Goal: Navigation & Orientation: Go to known website

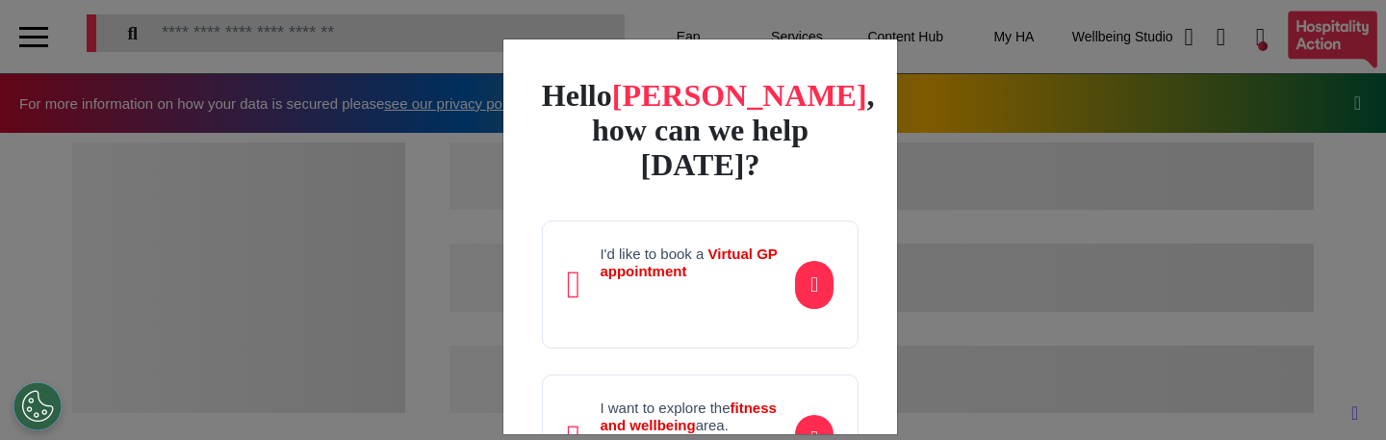
scroll to position [209, 0]
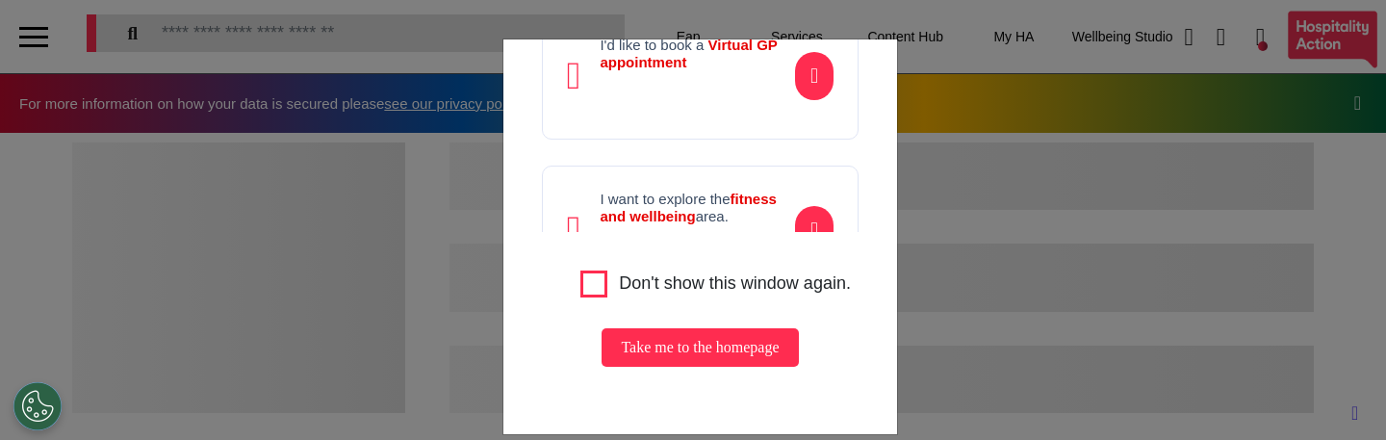
click at [672, 335] on button "Take me to the homepage" at bounding box center [699, 347] width 196 height 38
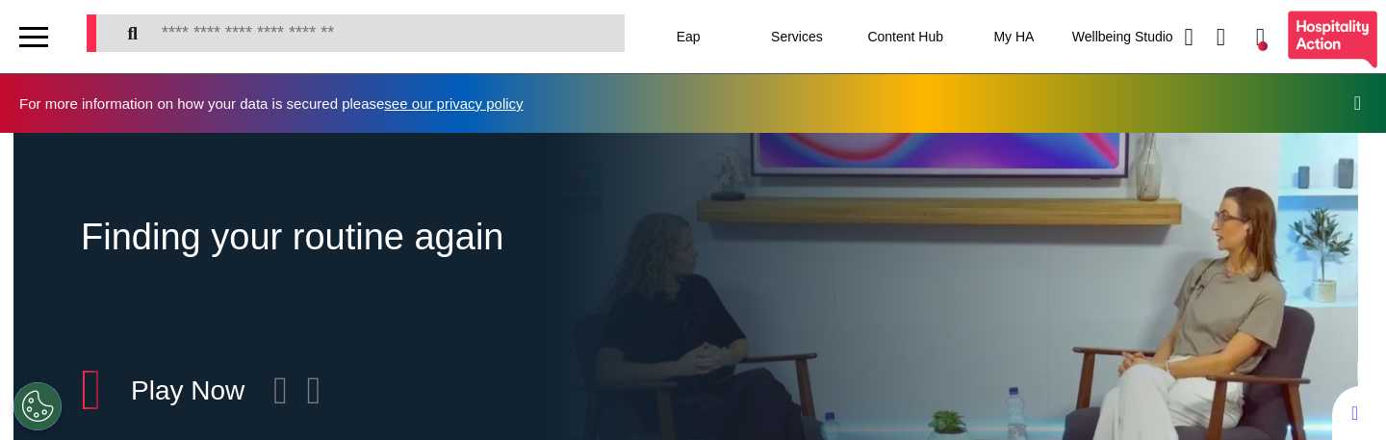
click at [480, 337] on div "Finding your routine again Included in Wellbeing + Play Now" at bounding box center [416, 373] width 806 height 481
click at [288, 397] on icon at bounding box center [280, 390] width 14 height 38
click at [321, 394] on icon at bounding box center [314, 390] width 14 height 38
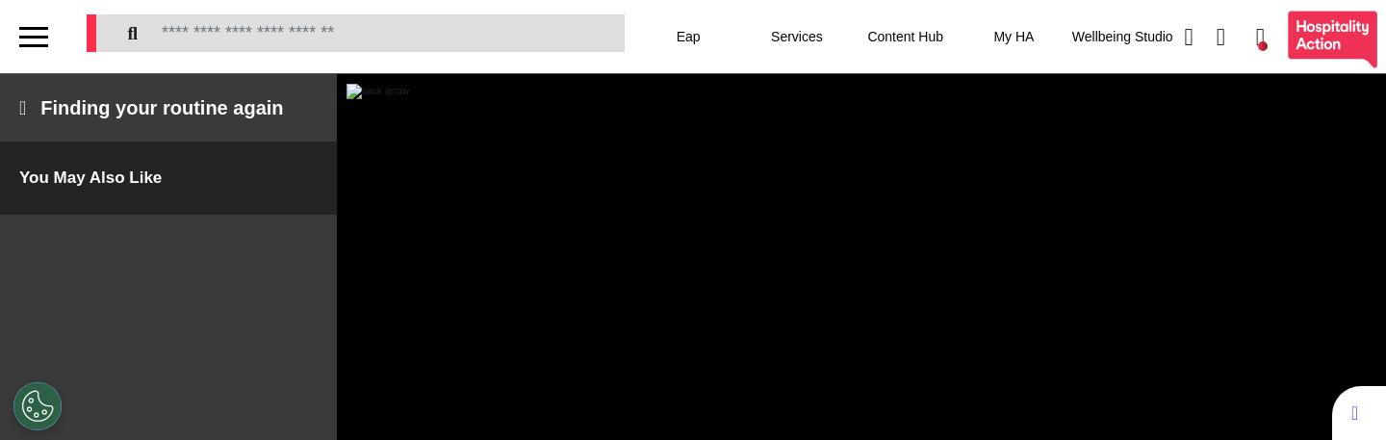
click at [361, 99] on img at bounding box center [377, 91] width 63 height 15
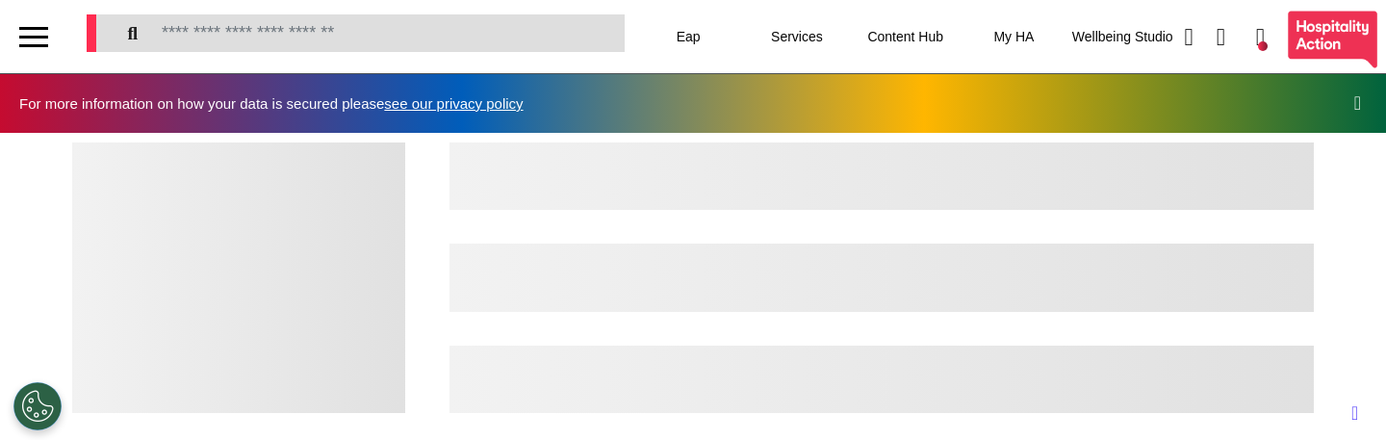
scroll to position [0, 693]
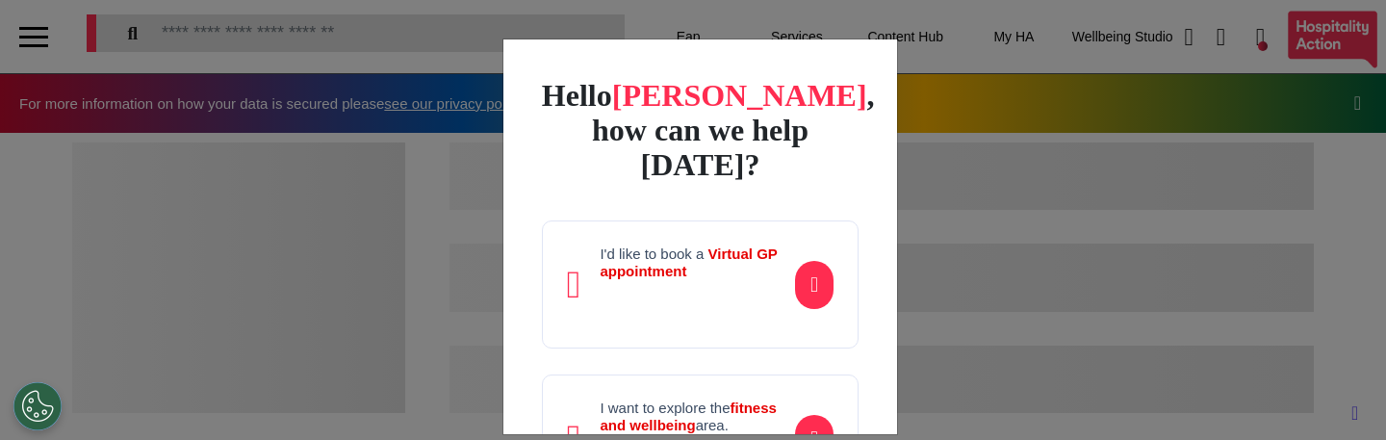
click at [998, 242] on div "Hello Marcus , how can we help today? I'd like to book a Virtual GP appointment…" at bounding box center [693, 220] width 1386 height 440
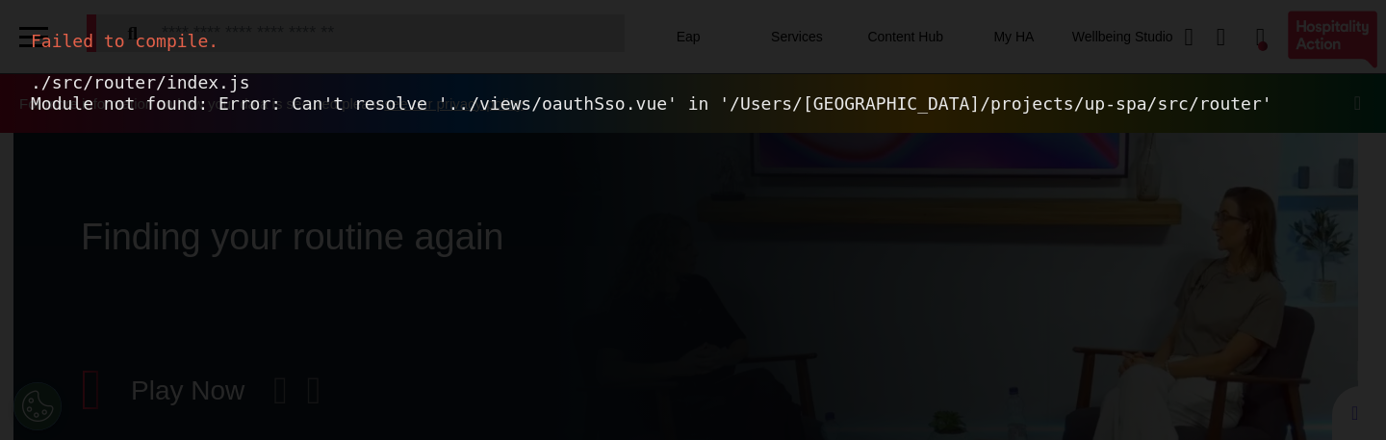
scroll to position [0, 0]
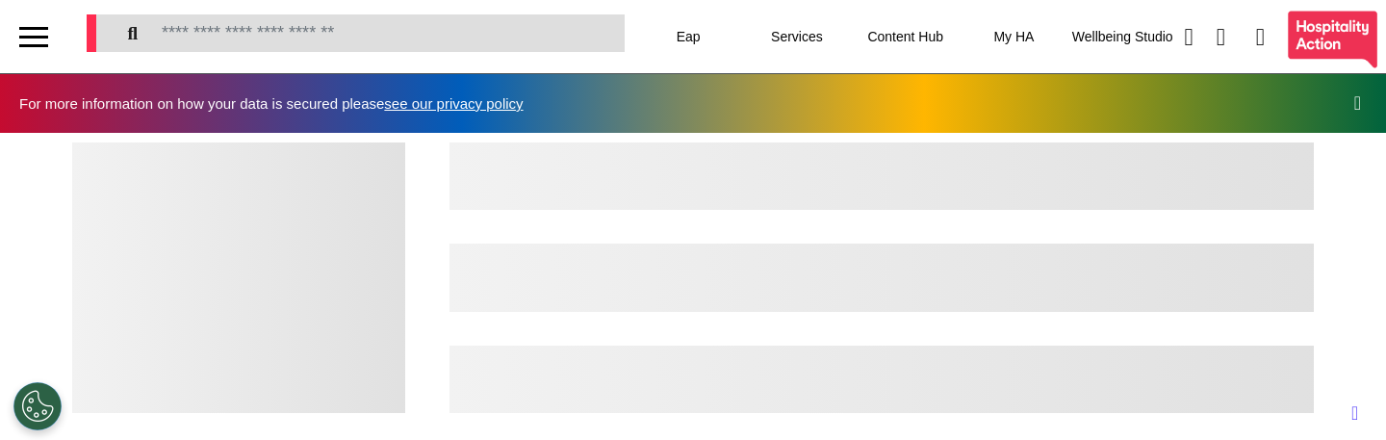
scroll to position [0, 693]
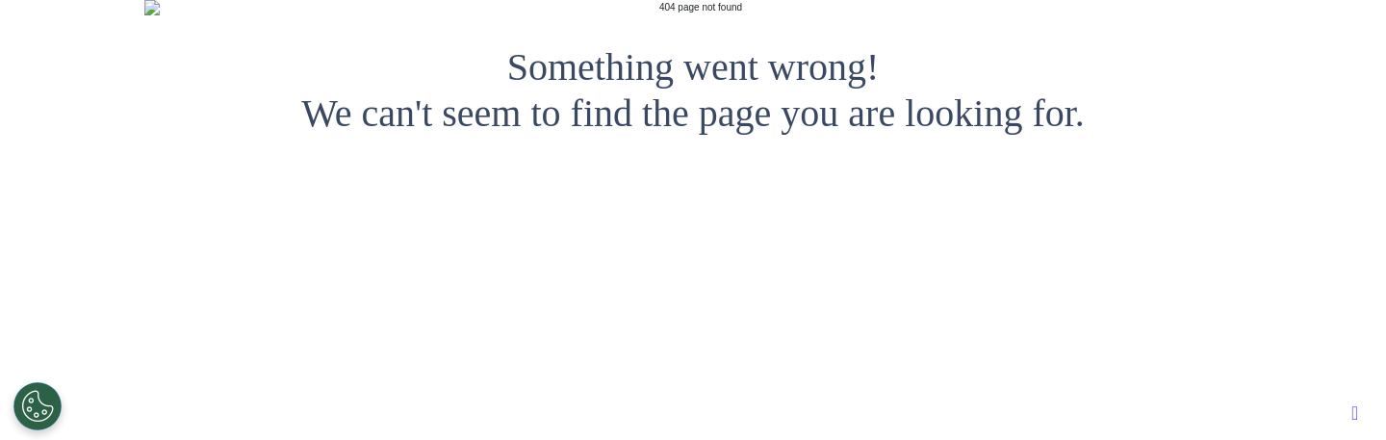
click at [622, 15] on img at bounding box center [692, 7] width 1097 height 15
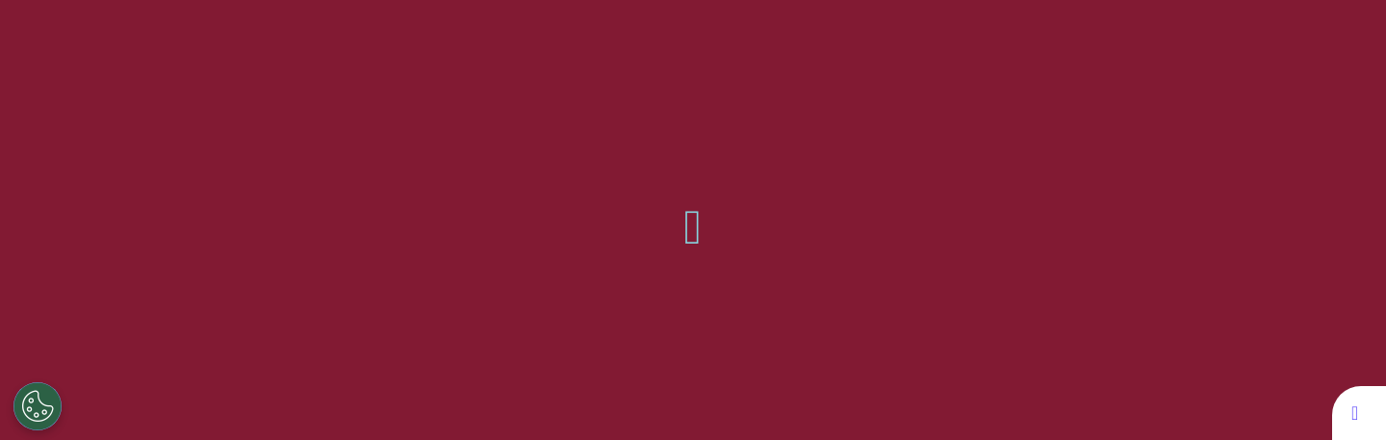
click at [551, 329] on div at bounding box center [692, 220] width 1097 height 382
click at [609, 353] on div at bounding box center [692, 220] width 1097 height 382
